Goal: Task Accomplishment & Management: Use online tool/utility

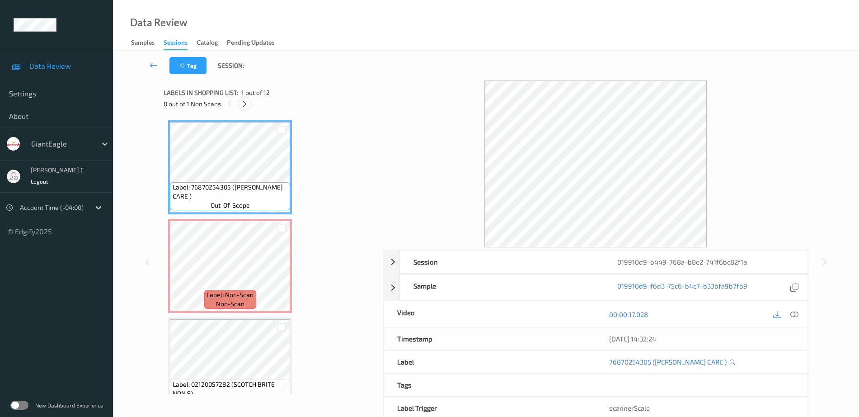
click at [245, 106] on icon at bounding box center [245, 104] width 8 height 8
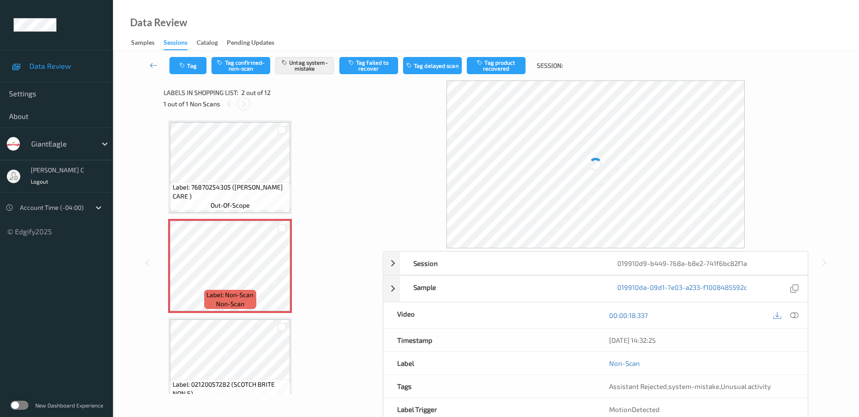
scroll to position [5, 0]
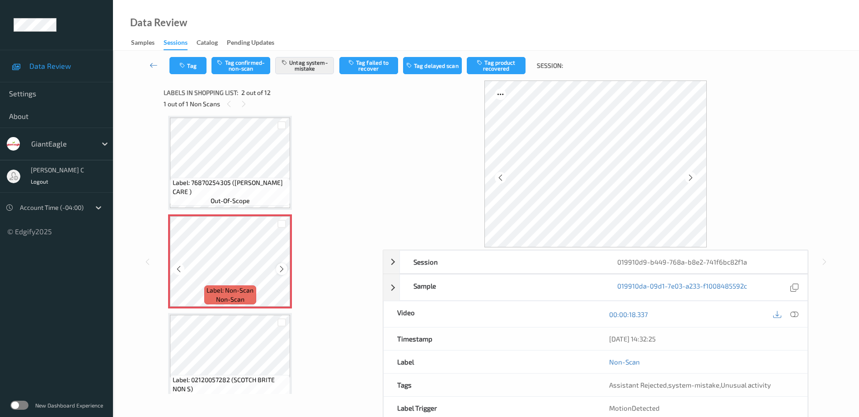
click at [281, 269] on icon at bounding box center [282, 269] width 8 height 8
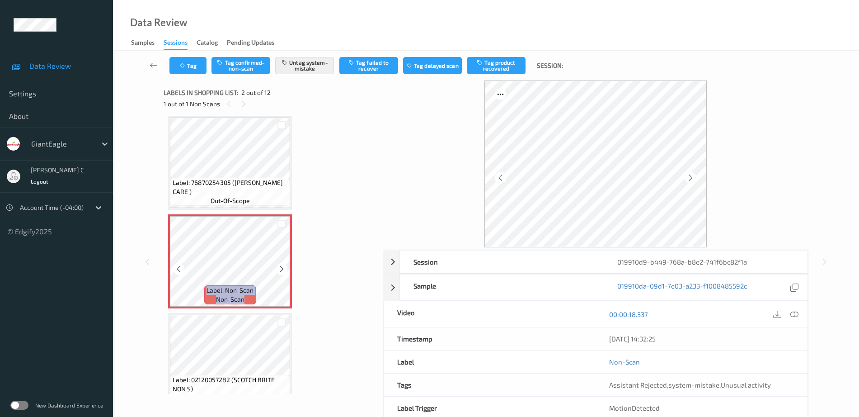
click at [281, 269] on icon at bounding box center [282, 269] width 8 height 8
click at [200, 62] on button "Tag" at bounding box center [188, 65] width 37 height 17
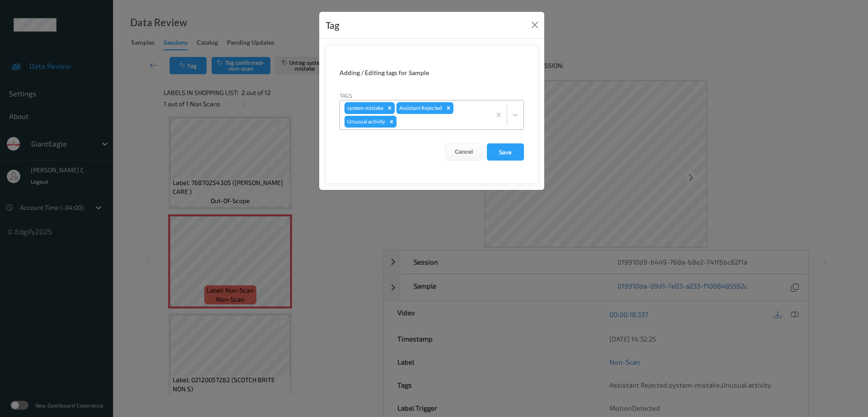
click at [393, 122] on icon "Remove Unusual activity" at bounding box center [391, 121] width 6 height 6
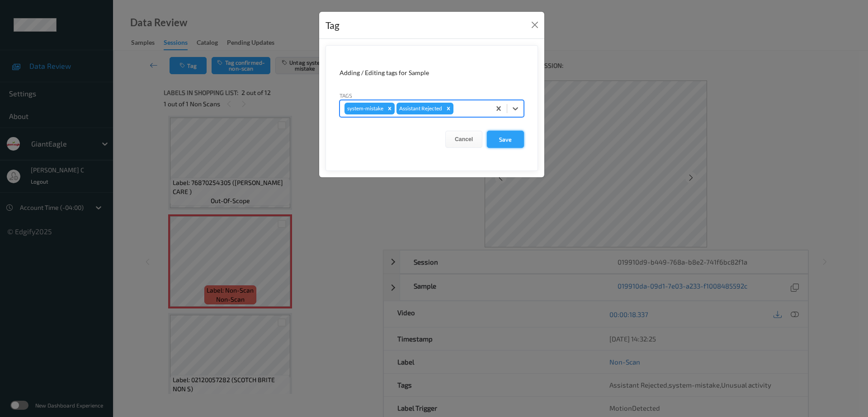
click at [515, 144] on button "Save" at bounding box center [505, 139] width 37 height 17
